Goal: Task Accomplishment & Management: Manage account settings

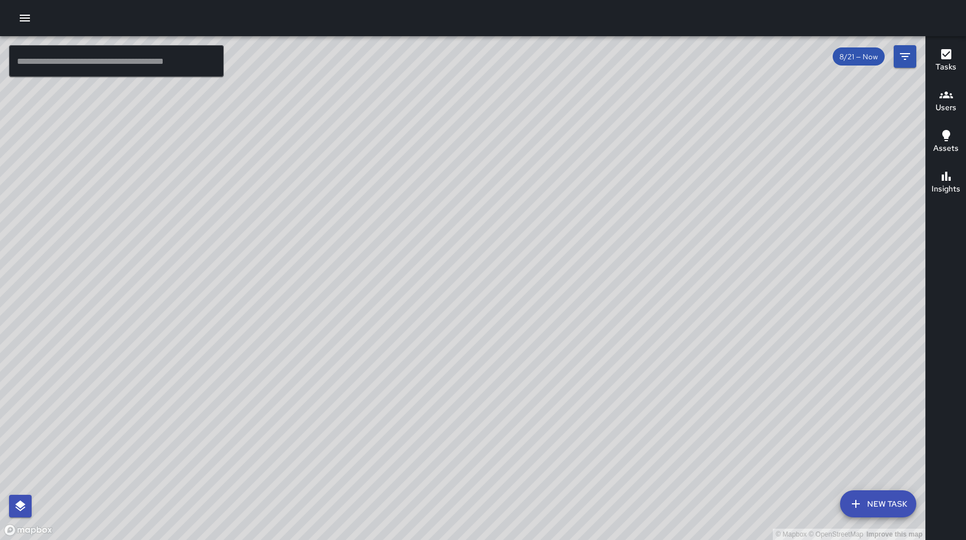
drag, startPoint x: 385, startPoint y: 224, endPoint x: 324, endPoint y: 144, distance: 101.3
click at [324, 144] on div "© Mapbox © OpenStreetMap Improve this map" at bounding box center [463, 288] width 926 height 504
click at [23, 18] on icon "button" at bounding box center [25, 18] width 10 height 7
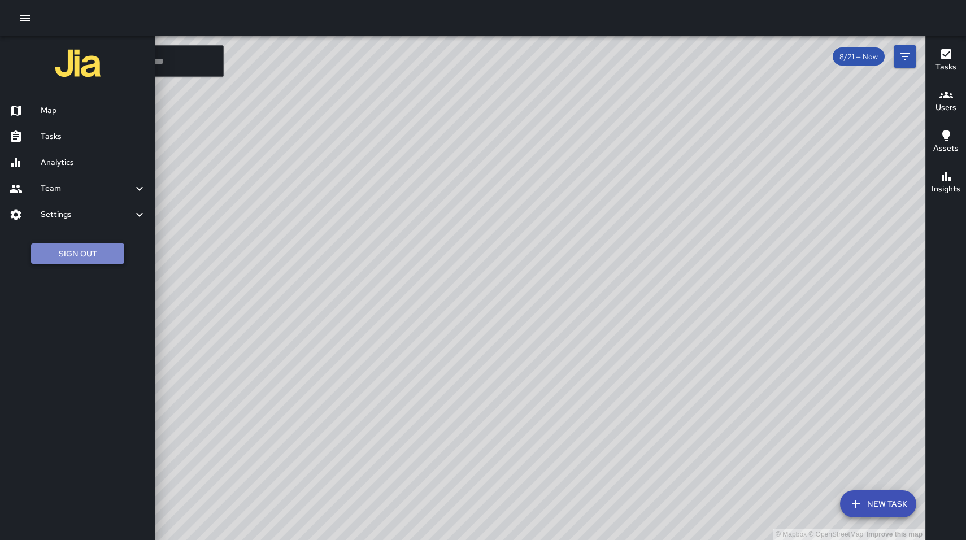
click at [98, 259] on button "Sign Out" at bounding box center [77, 254] width 93 height 21
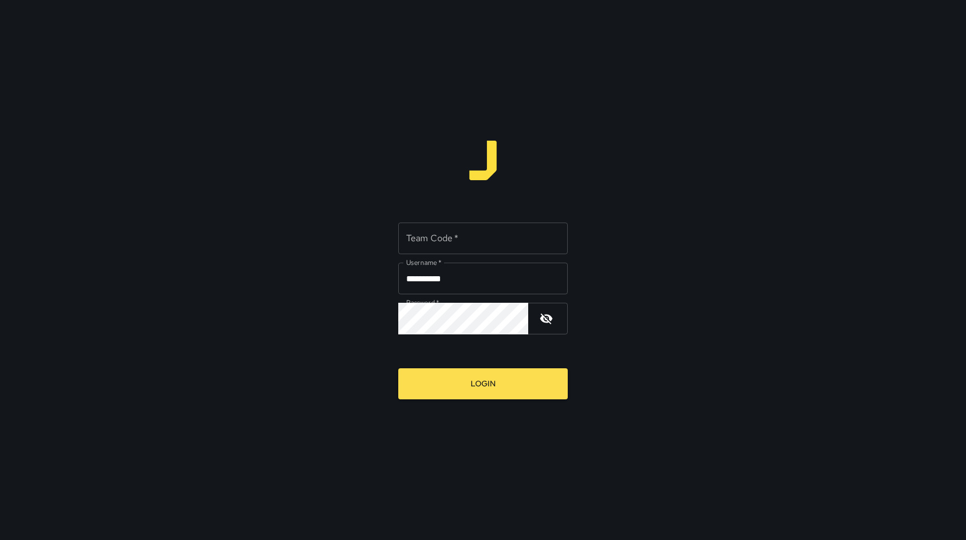
click at [475, 242] on input "Team Code   *" at bounding box center [483, 239] width 170 height 32
click at [398, 368] on button "Login" at bounding box center [483, 383] width 170 height 31
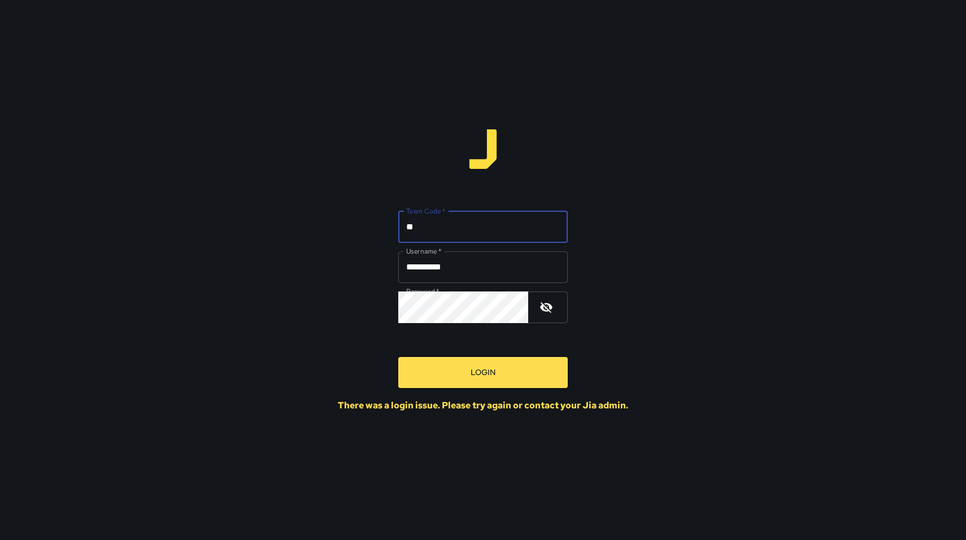
type input "*"
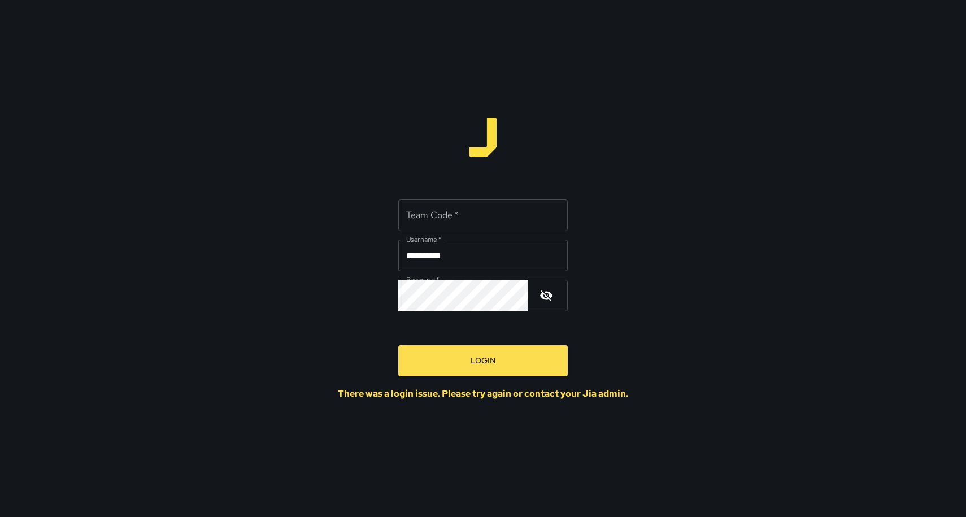
click at [306, 272] on div "**********" at bounding box center [483, 258] width 966 height 517
